Goal: Information Seeking & Learning: Learn about a topic

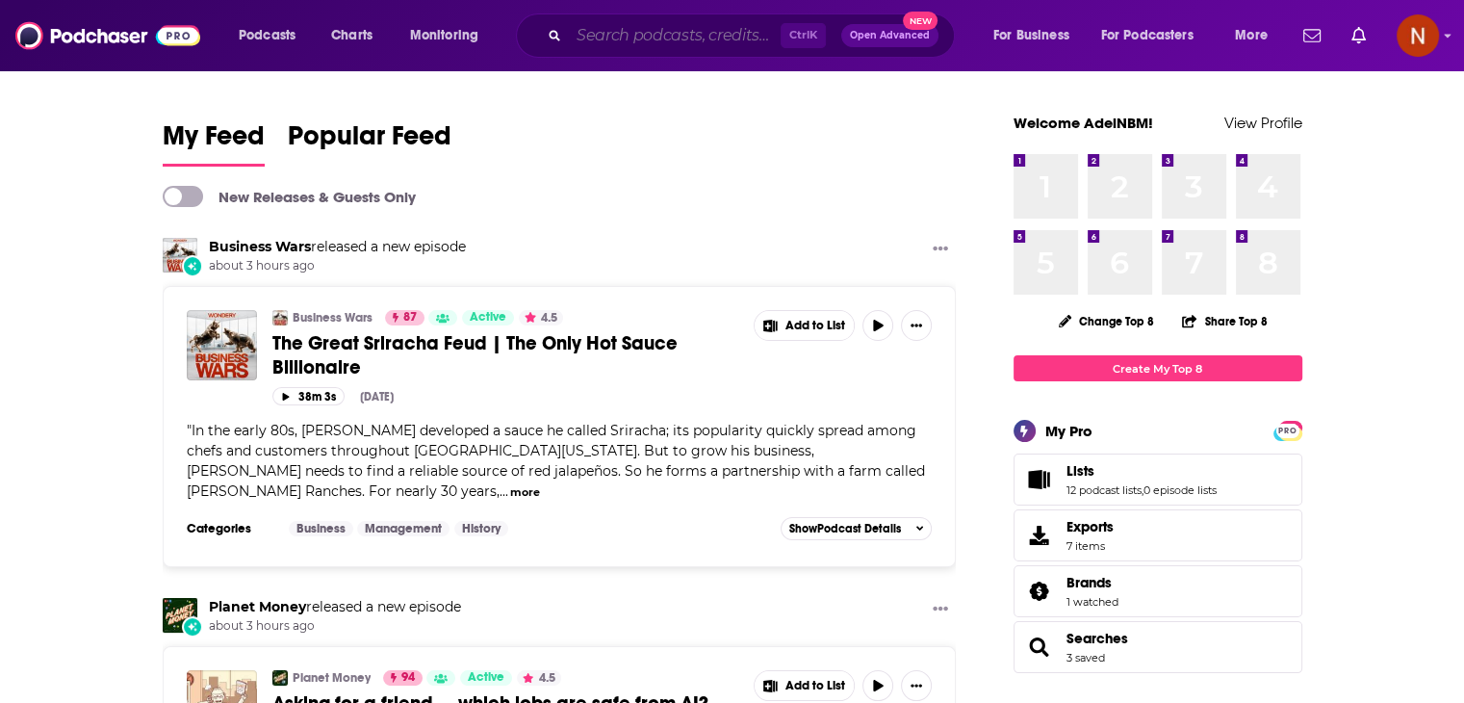
click at [678, 42] on input "Search podcasts, credits, & more..." at bounding box center [675, 35] width 212 height 31
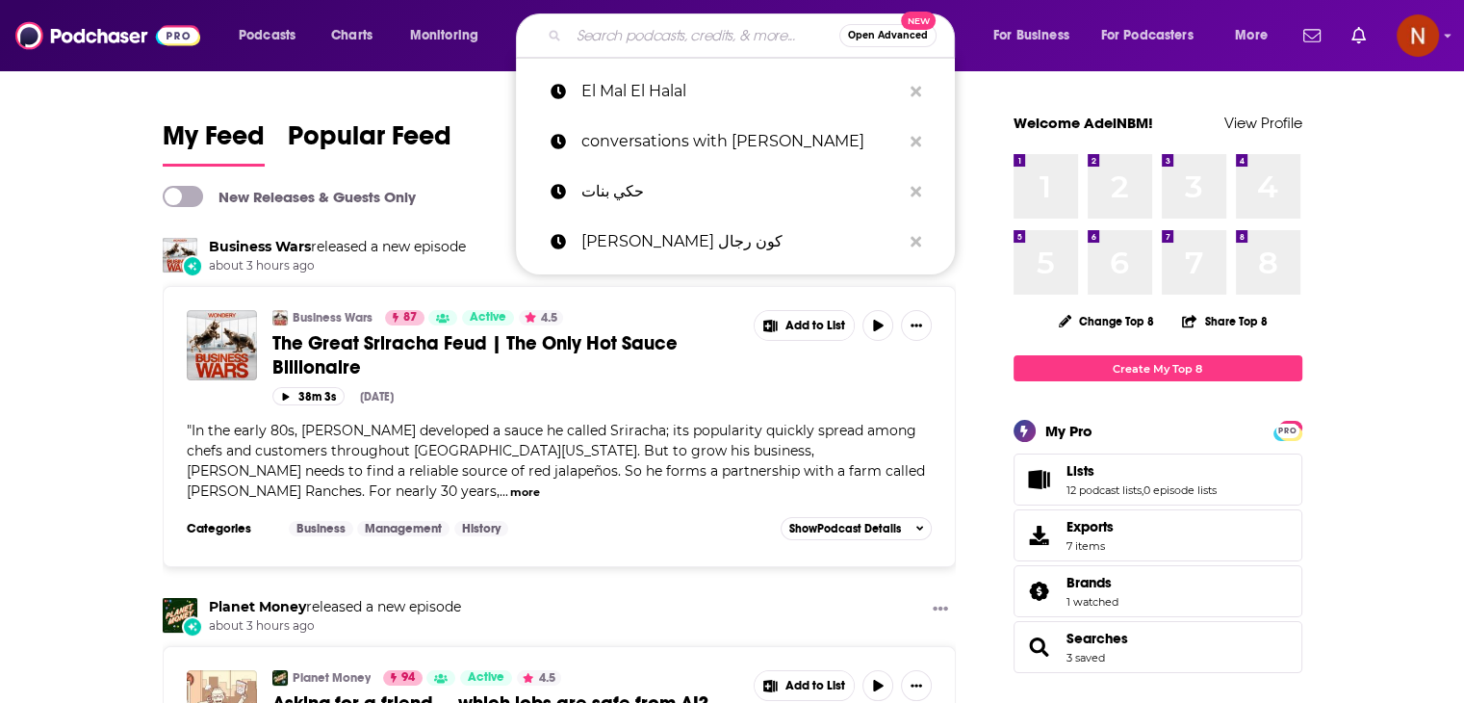
paste input "المال الحلال"
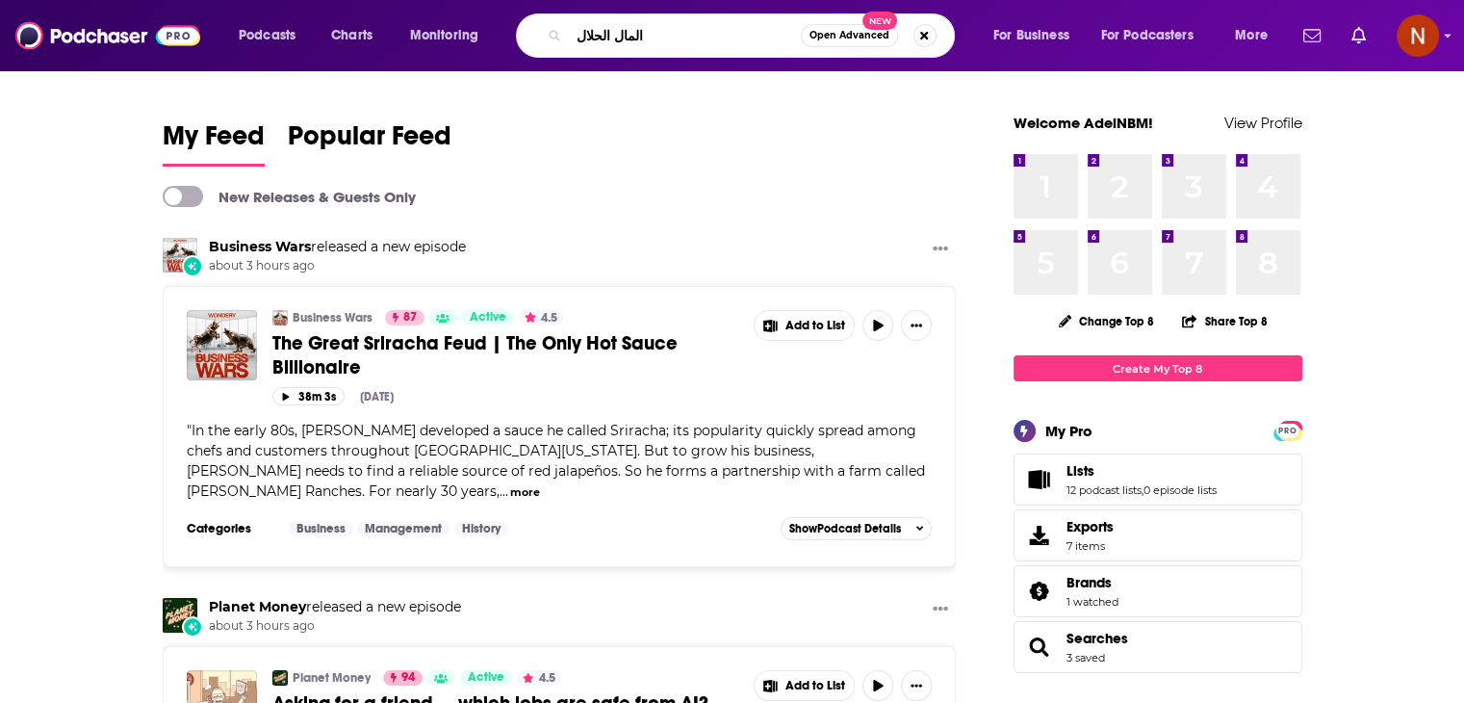
type input "المال الحلال"
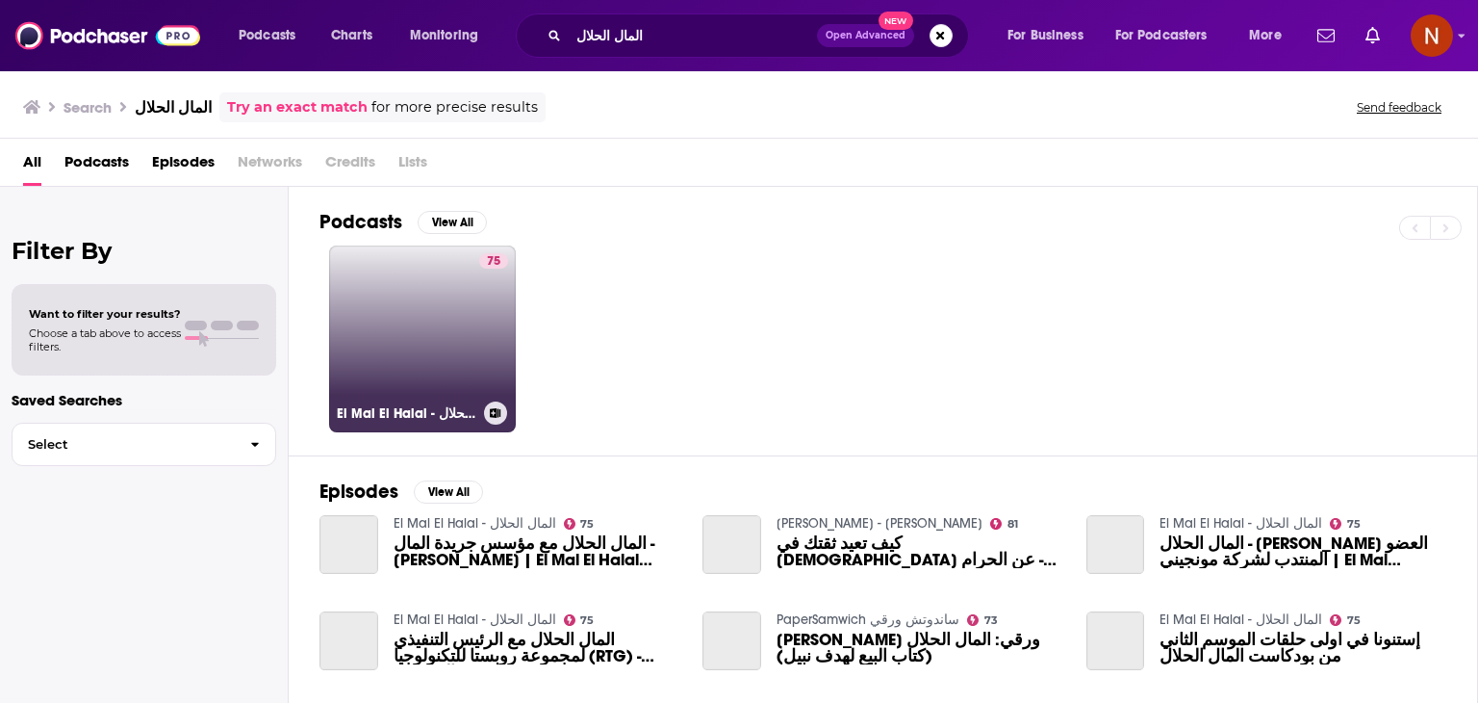
click at [449, 301] on link "75 El Mal El Halal - المال الحلال" at bounding box center [422, 338] width 187 height 187
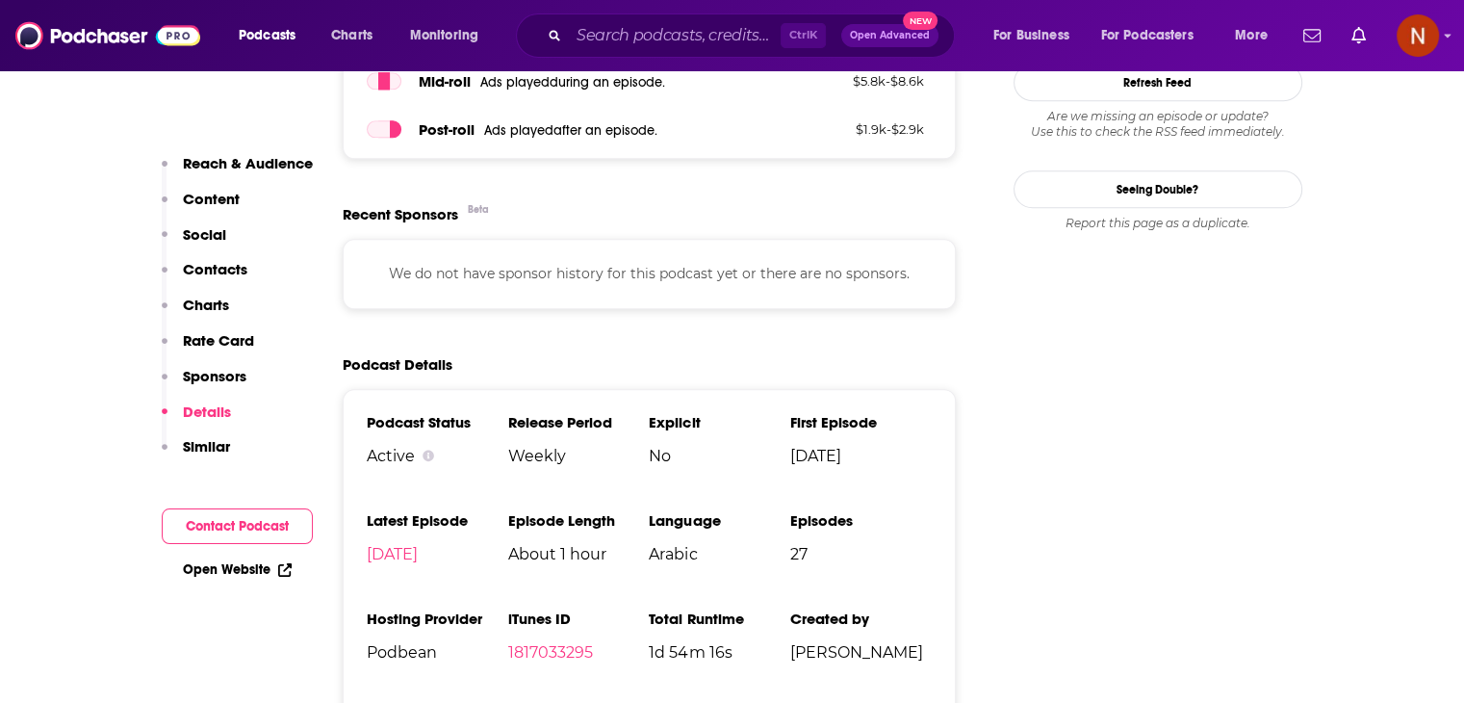
scroll to position [1786, 0]
